Goal: Task Accomplishment & Management: Manage account settings

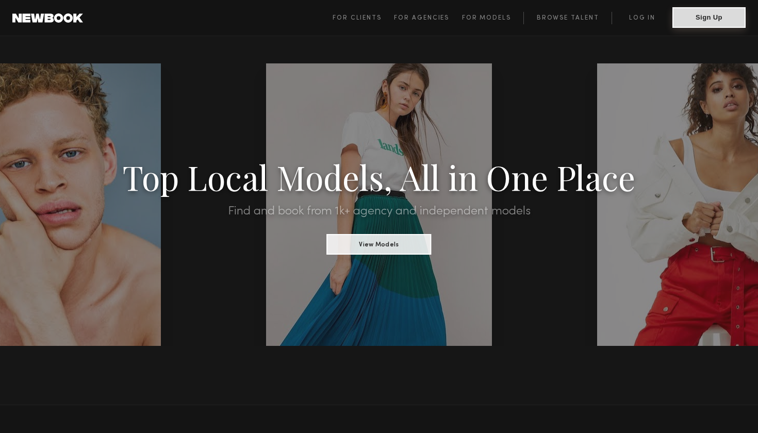
click at [693, 14] on button "Sign Up" at bounding box center [708, 17] width 73 height 21
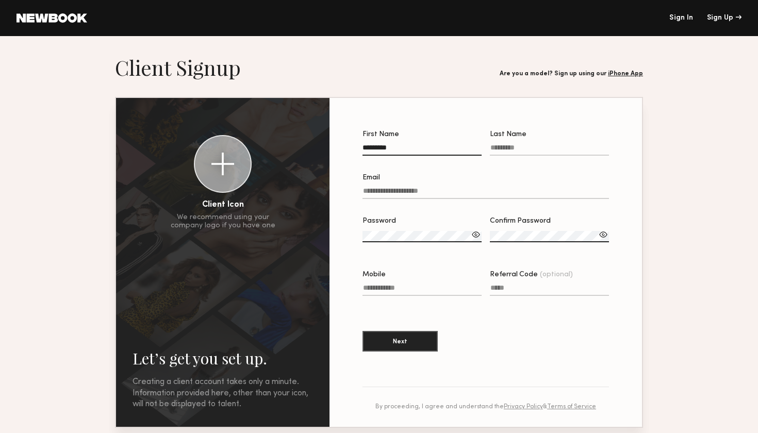
type input "********"
type input "******"
type input "**********"
click at [420, 225] on label "Password" at bounding box center [421, 235] width 119 height 35
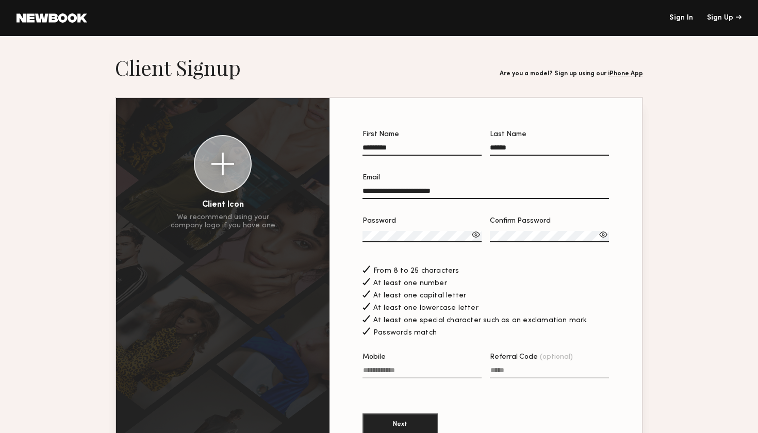
click at [423, 244] on div at bounding box center [421, 248] width 119 height 8
click at [456, 229] on label "Password" at bounding box center [421, 235] width 119 height 35
click at [472, 231] on div at bounding box center [476, 234] width 10 height 10
type input "**********"
click at [400, 418] on button "Next" at bounding box center [399, 423] width 75 height 21
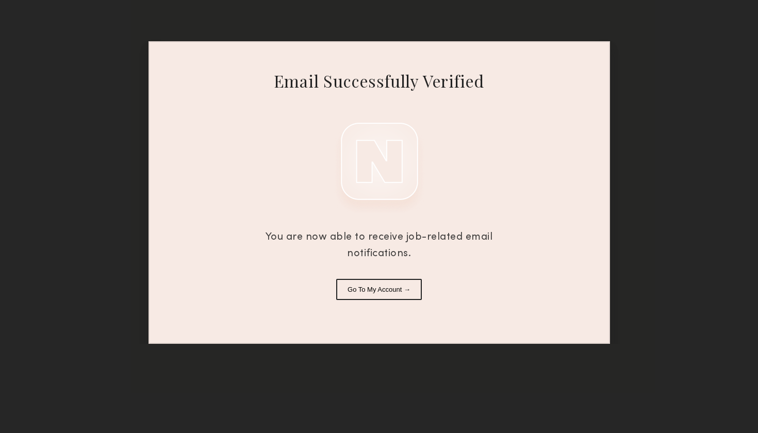
click at [403, 277] on div "Email Successfully Verified You are now able to receive job-related email notif…" at bounding box center [378, 192] width 461 height 303
click at [402, 289] on button "Go To My Account →" at bounding box center [379, 289] width 86 height 21
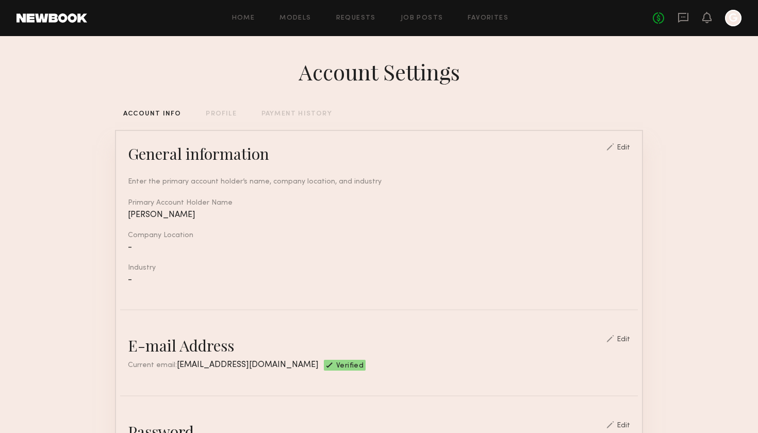
click at [323, 10] on div "Home Models Requests Job Posts Favorites Sign Out No fees up to $5,000 G" at bounding box center [414, 18] width 654 height 16
click at [306, 20] on link "Models" at bounding box center [294, 18] width 31 height 7
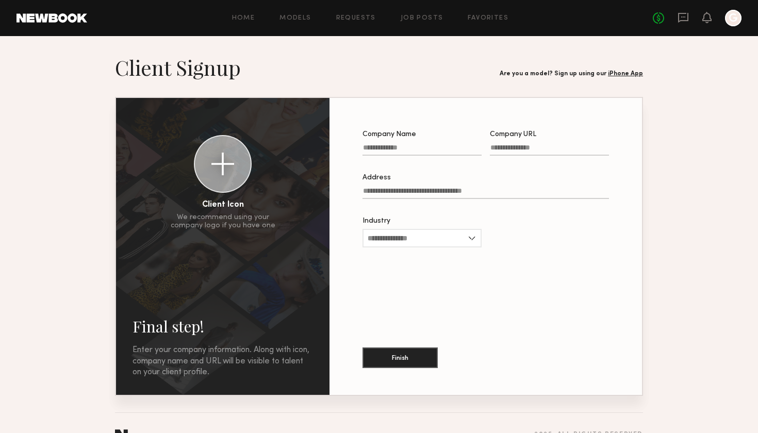
click at [306, 19] on link "Models" at bounding box center [294, 18] width 31 height 7
click at [729, 18] on div at bounding box center [733, 18] width 16 height 16
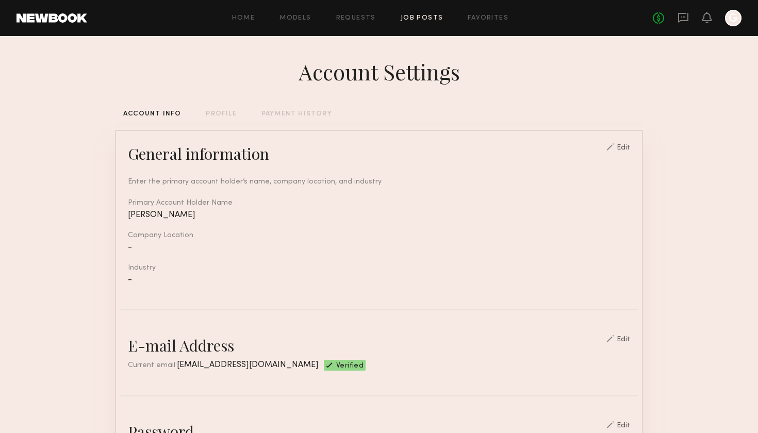
click at [412, 15] on link "Job Posts" at bounding box center [422, 18] width 43 height 7
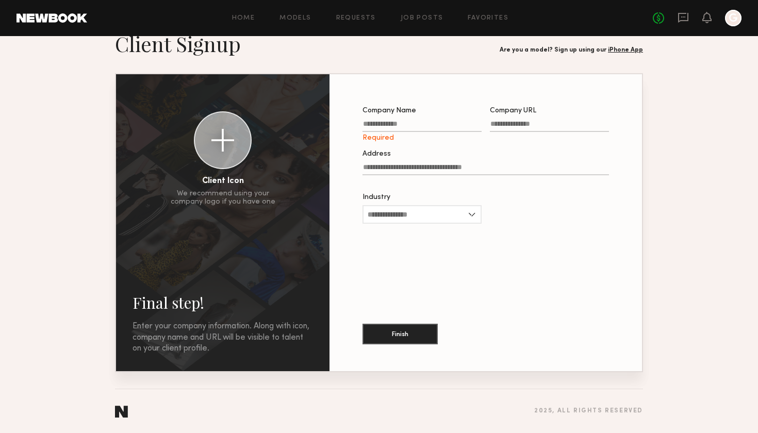
scroll to position [24, 0]
click at [42, 14] on link at bounding box center [51, 17] width 71 height 9
click at [727, 23] on div at bounding box center [733, 18] width 16 height 16
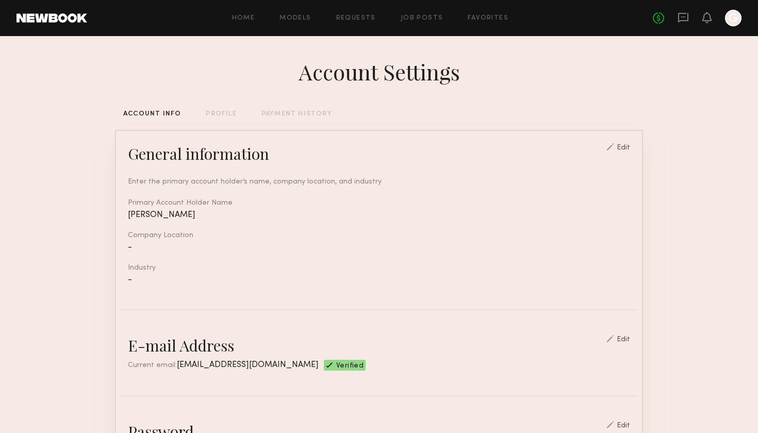
click at [224, 112] on div "PROFILE" at bounding box center [221, 114] width 30 height 7
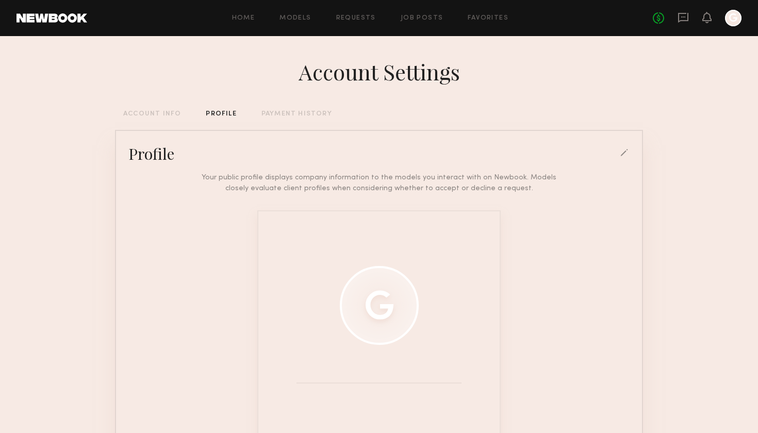
click at [733, 17] on div at bounding box center [733, 18] width 16 height 16
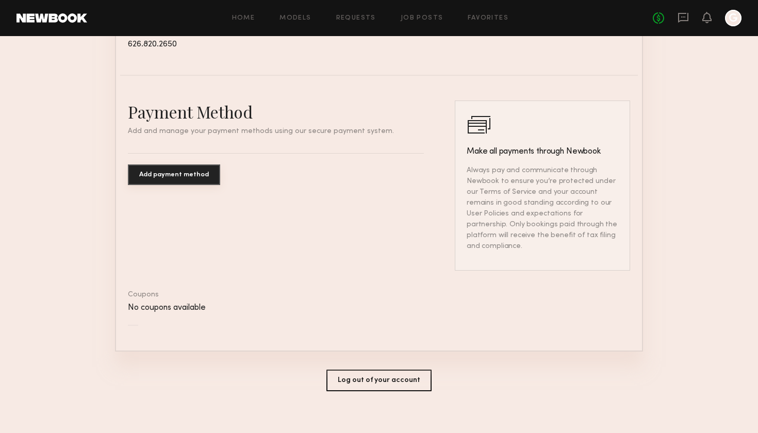
scroll to position [522, 0]
click at [374, 371] on button "Log out of your account" at bounding box center [378, 382] width 105 height 22
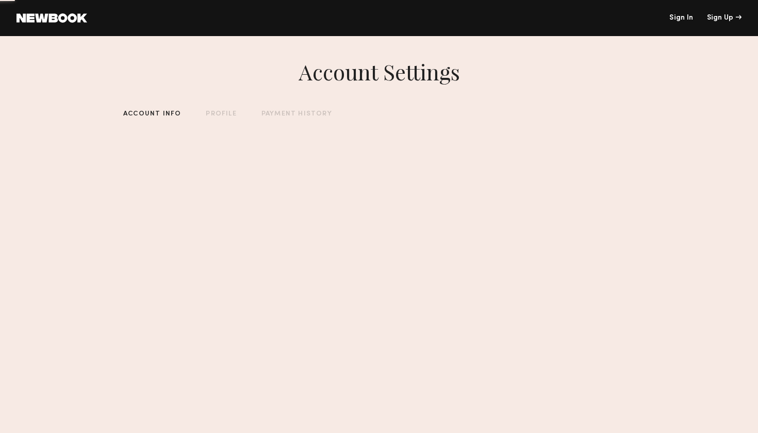
scroll to position [0, 0]
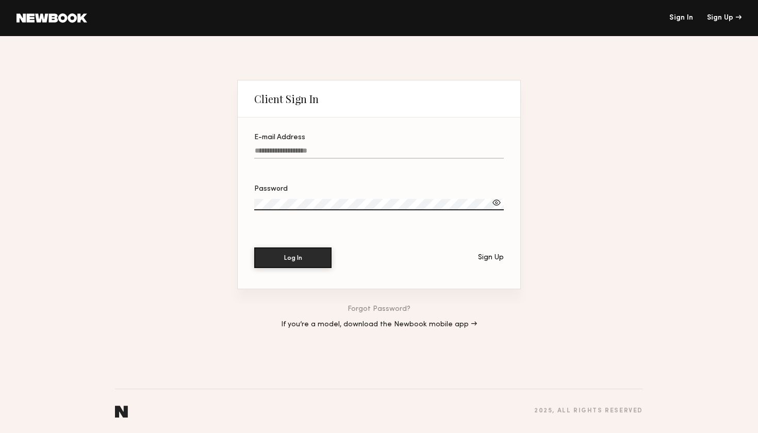
click at [78, 26] on header "Sign In Sign Up" at bounding box center [379, 18] width 758 height 36
click at [68, 15] on link at bounding box center [51, 17] width 71 height 9
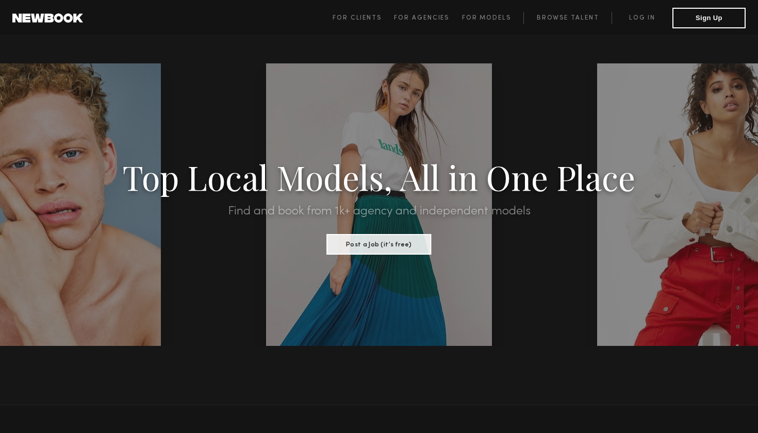
click at [486, 25] on span "For Clients For Agencies For Models Browse Talent Log in Sign Up" at bounding box center [539, 18] width 413 height 21
click at [486, 20] on span "For Models" at bounding box center [486, 18] width 49 height 6
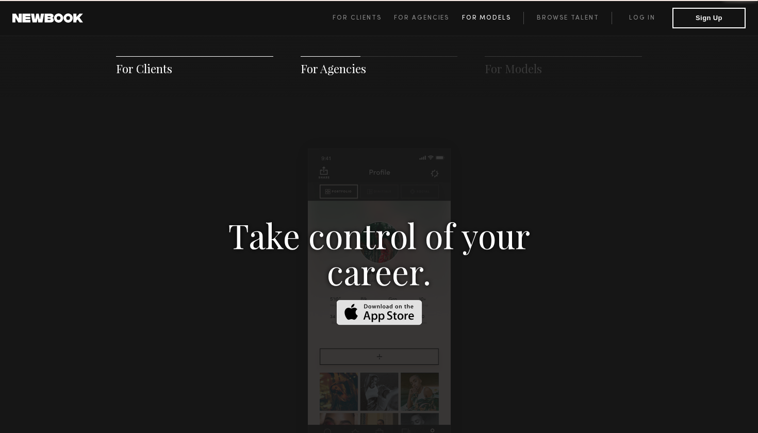
scroll to position [1483, 0]
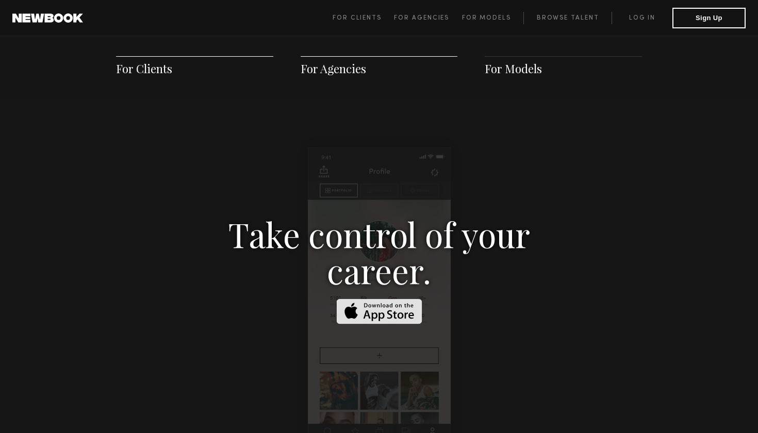
click at [384, 268] on h3 "Take control of your career." at bounding box center [379, 252] width 356 height 72
click at [385, 320] on div "Take control of your career." at bounding box center [379, 301] width 447 height 171
click at [379, 301] on img at bounding box center [379, 311] width 86 height 25
